Goal: Task Accomplishment & Management: Use online tool/utility

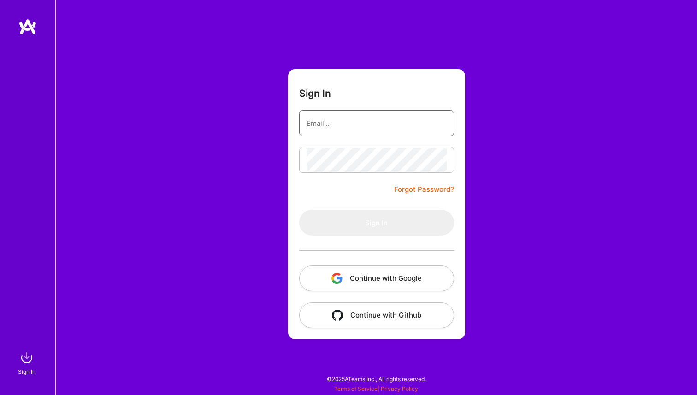
click at [348, 122] on input "email" at bounding box center [376, 122] width 140 height 23
click at [0, 390] on com-1password-button at bounding box center [0, 390] width 0 height 0
type input "[PERSON_NAME][EMAIL_ADDRESS][PERSON_NAME][DOMAIN_NAME]"
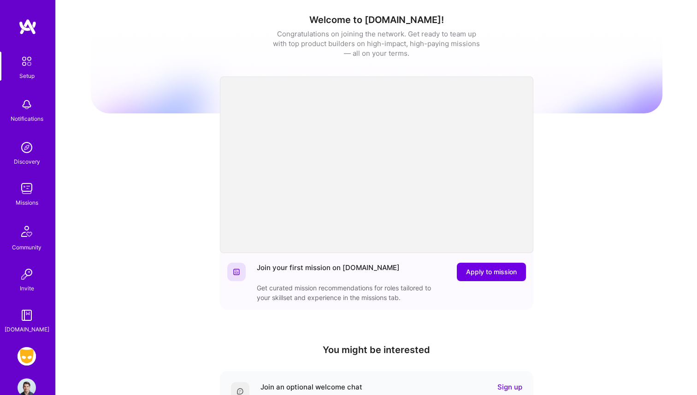
click at [23, 348] on img at bounding box center [27, 356] width 18 height 18
